Goal: Information Seeking & Learning: Learn about a topic

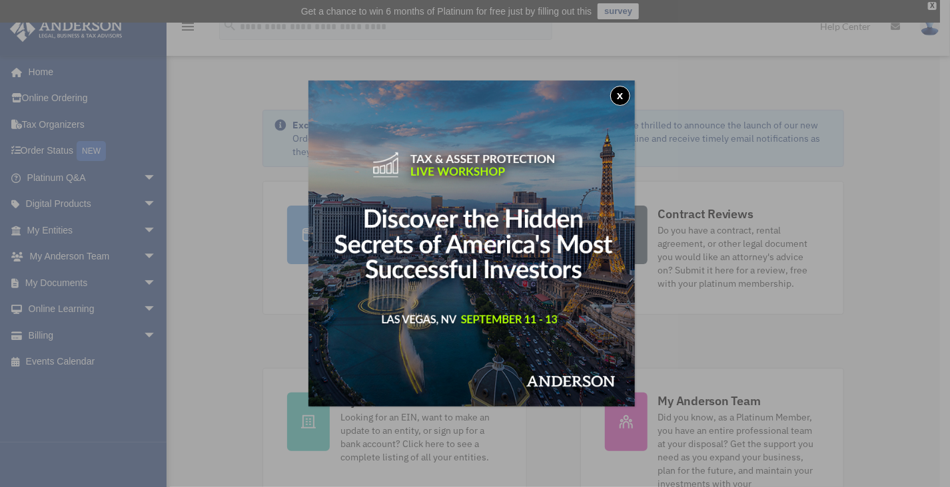
click at [621, 93] on button "x" at bounding box center [620, 96] width 20 height 20
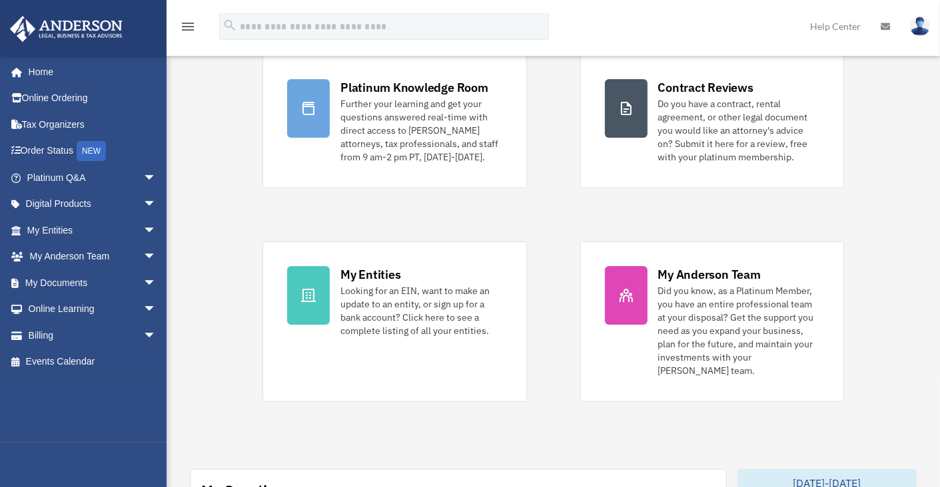
scroll to position [129, 0]
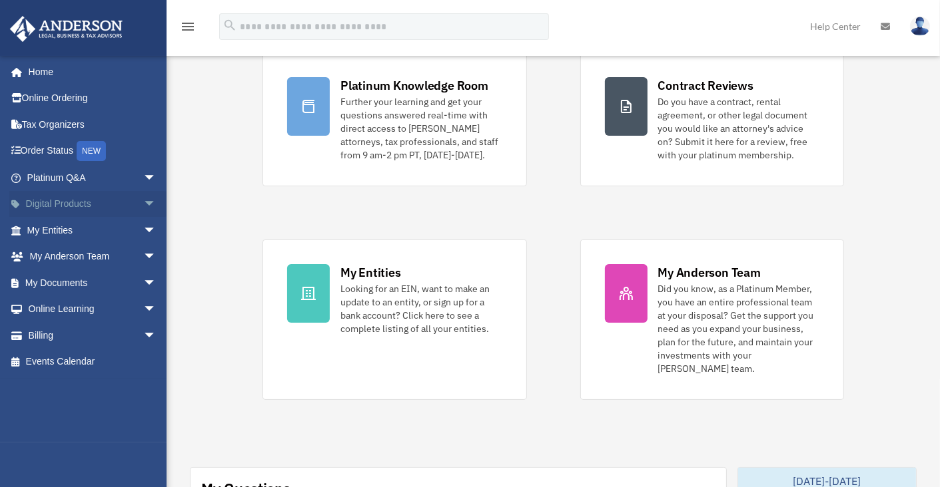
click at [143, 204] on span "arrow_drop_down" at bounding box center [156, 204] width 27 height 27
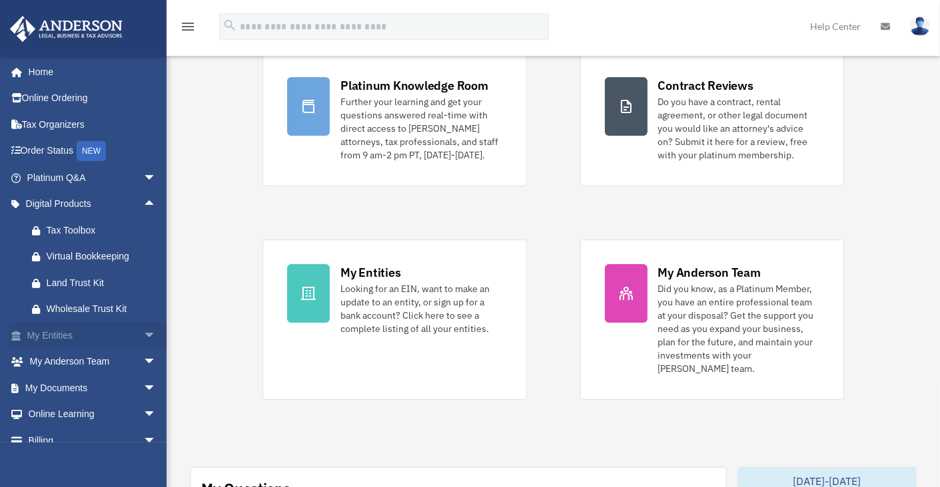
click at [144, 336] on span "arrow_drop_down" at bounding box center [156, 335] width 27 height 27
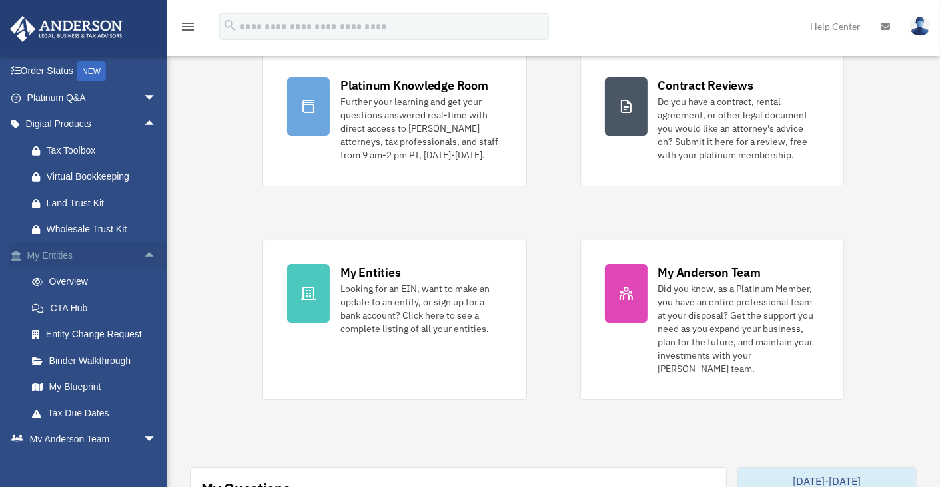
scroll to position [107, 0]
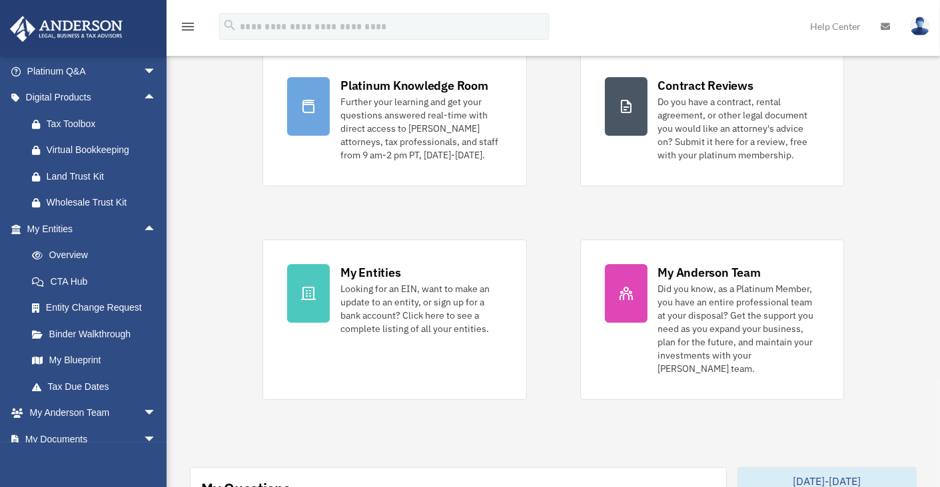
drag, startPoint x: 83, startPoint y: 355, endPoint x: 206, endPoint y: 387, distance: 127.3
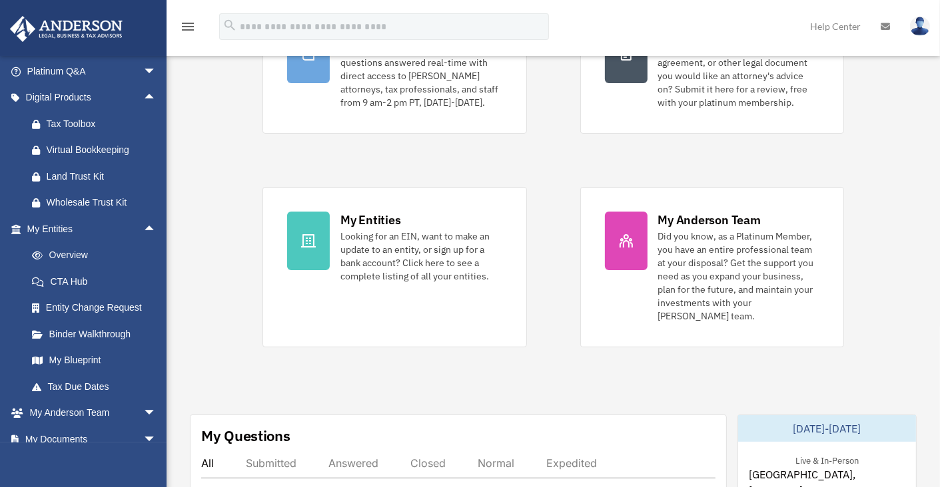
scroll to position [182, 0]
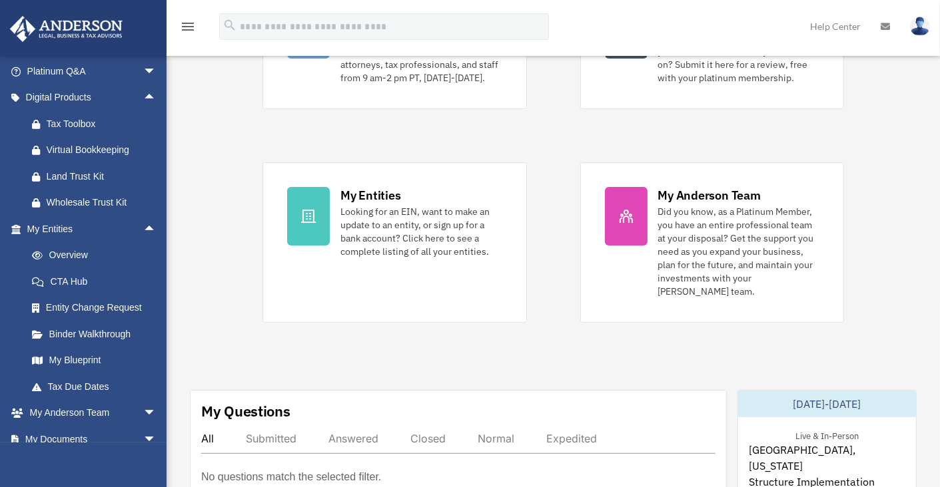
scroll to position [208, 0]
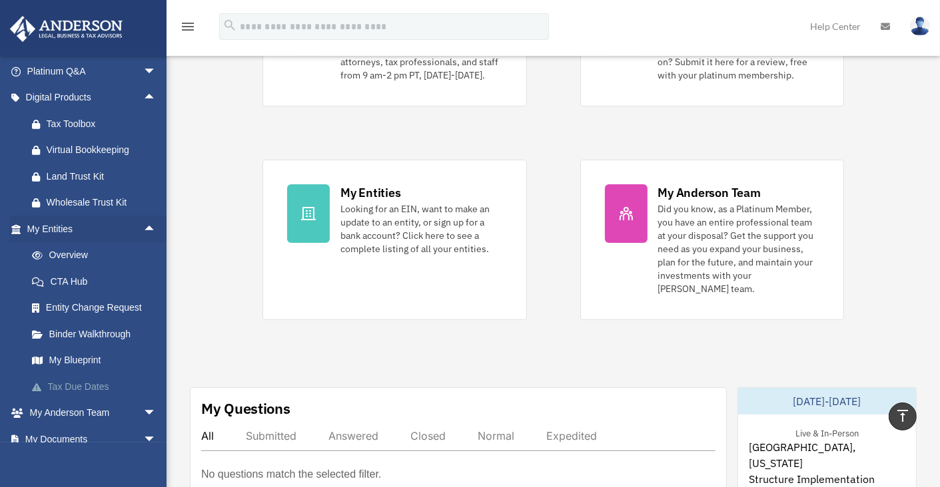
click at [150, 376] on link "Tax Due Dates" at bounding box center [98, 387] width 158 height 27
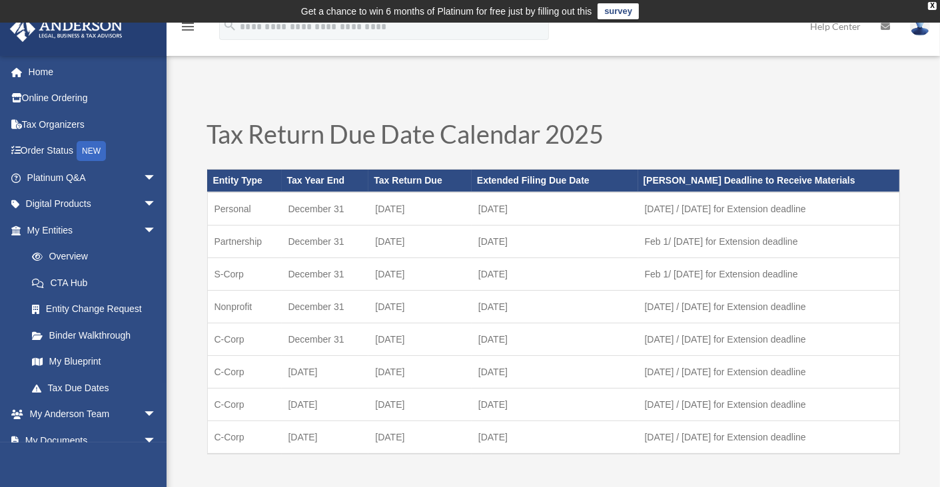
click at [200, 148] on div "Tax Return Due Date Calendar 2025 Entity Type Tax Year End Tax Return Due Exten…" at bounding box center [553, 305] width 719 height 395
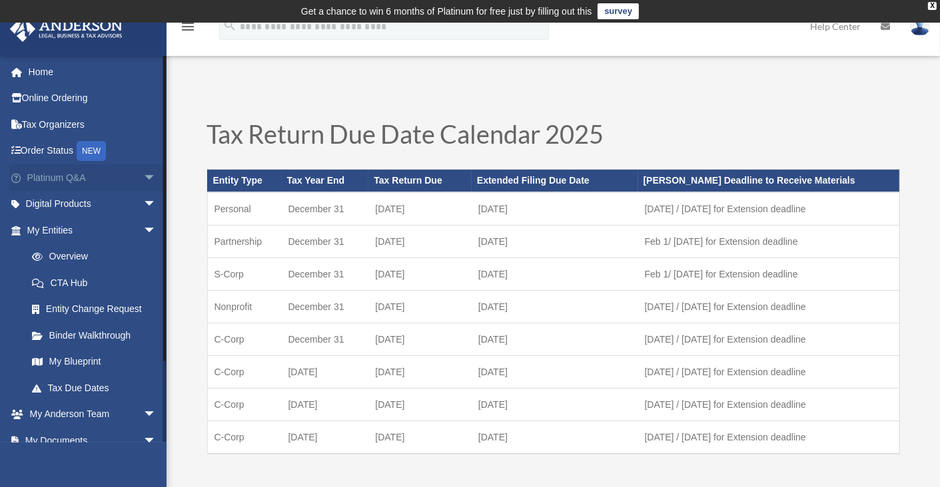
click at [128, 174] on link "Platinum Q&A arrow_drop_down" at bounding box center [92, 177] width 167 height 27
click at [143, 174] on span "arrow_drop_down" at bounding box center [156, 177] width 27 height 27
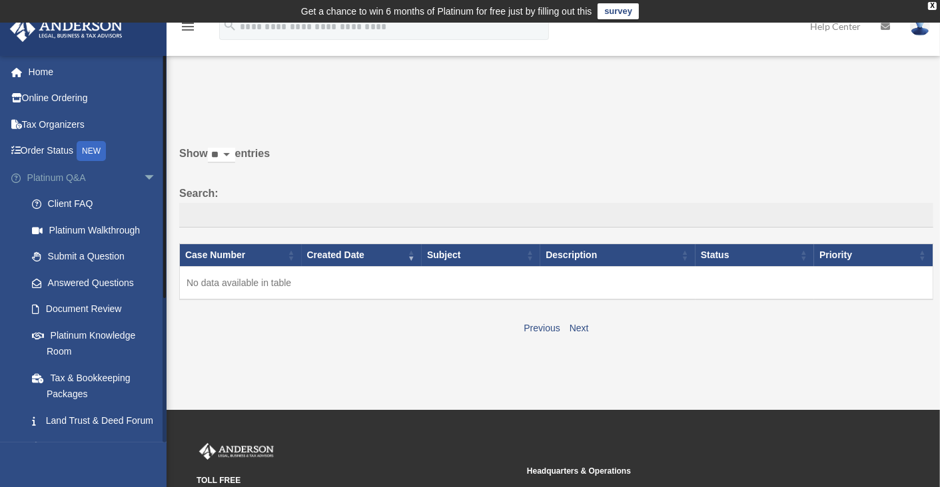
click at [143, 174] on span "arrow_drop_down" at bounding box center [156, 177] width 27 height 27
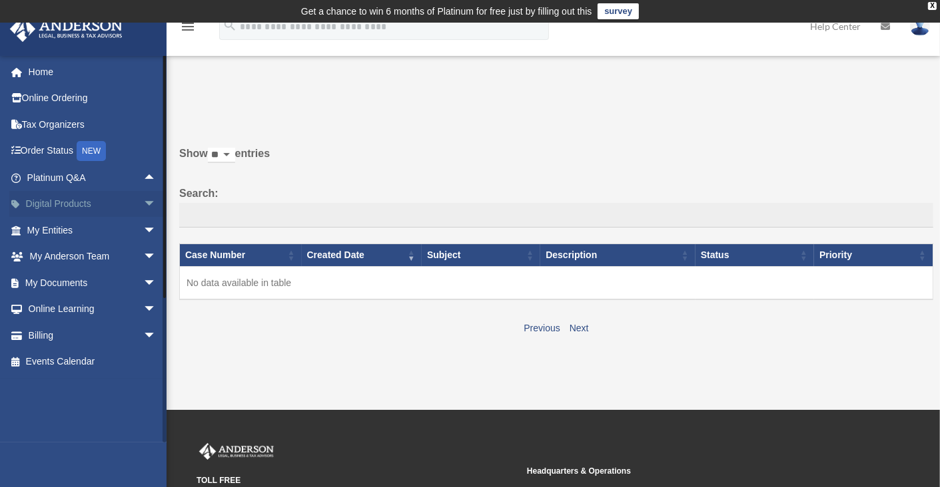
click at [143, 208] on span "arrow_drop_down" at bounding box center [156, 204] width 27 height 27
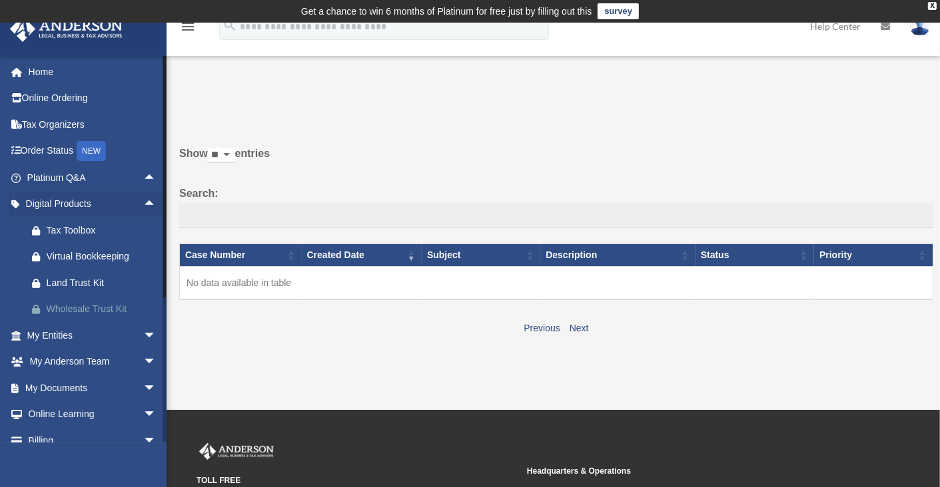
click at [92, 306] on div "Wholesale Trust Kit" at bounding box center [103, 309] width 113 height 17
click at [143, 338] on span "arrow_drop_down" at bounding box center [156, 335] width 27 height 27
click at [95, 360] on link "Overview" at bounding box center [98, 362] width 158 height 27
click at [76, 362] on link "Overview" at bounding box center [98, 362] width 158 height 27
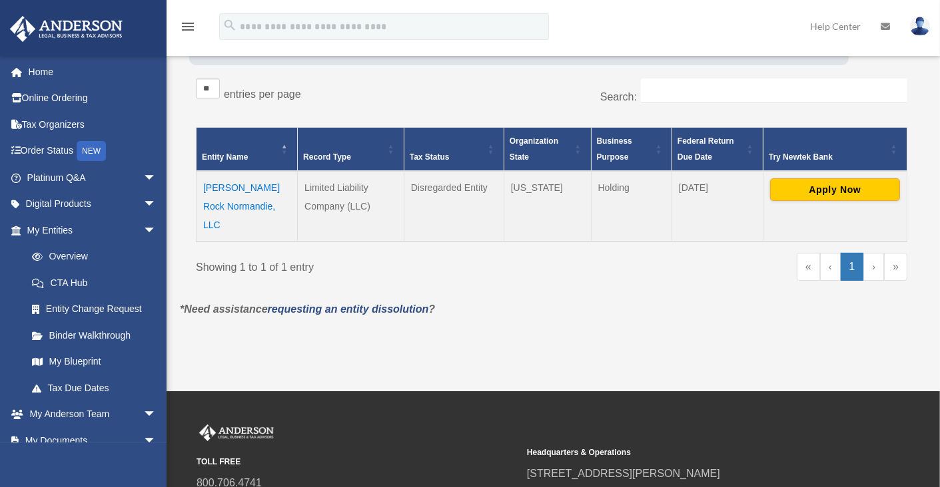
scroll to position [226, 0]
